Goal: Navigation & Orientation: Find specific page/section

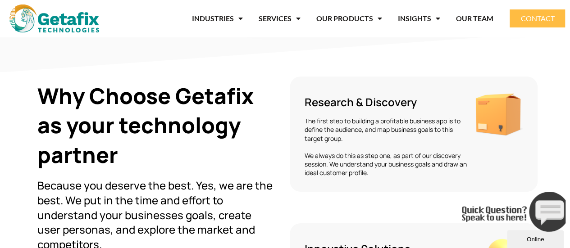
scroll to position [1553, 0]
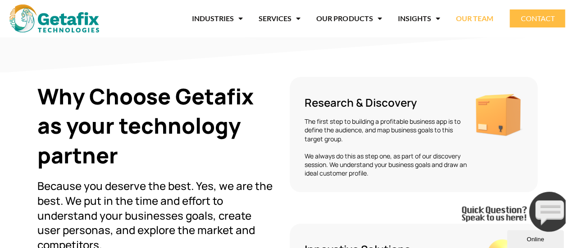
click at [474, 19] on link "OUR TEAM" at bounding box center [474, 18] width 37 height 21
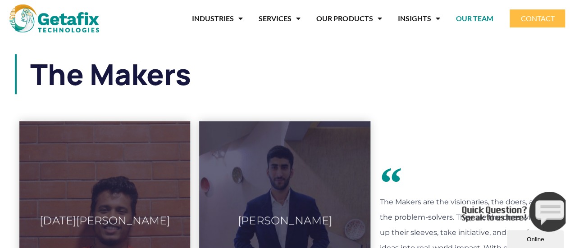
scroll to position [355, 0]
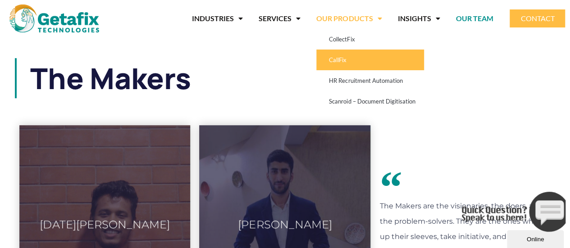
click at [366, 65] on link "CallFix" at bounding box center [370, 60] width 108 height 21
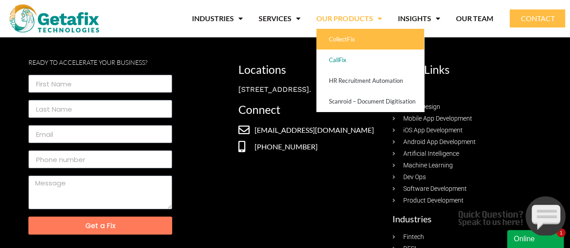
click at [342, 38] on link "CollectFix" at bounding box center [370, 39] width 108 height 21
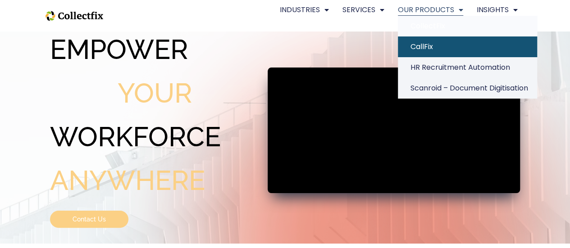
click at [398, 48] on link "CallFix" at bounding box center [467, 47] width 139 height 21
